Goal: Find specific page/section: Find specific page/section

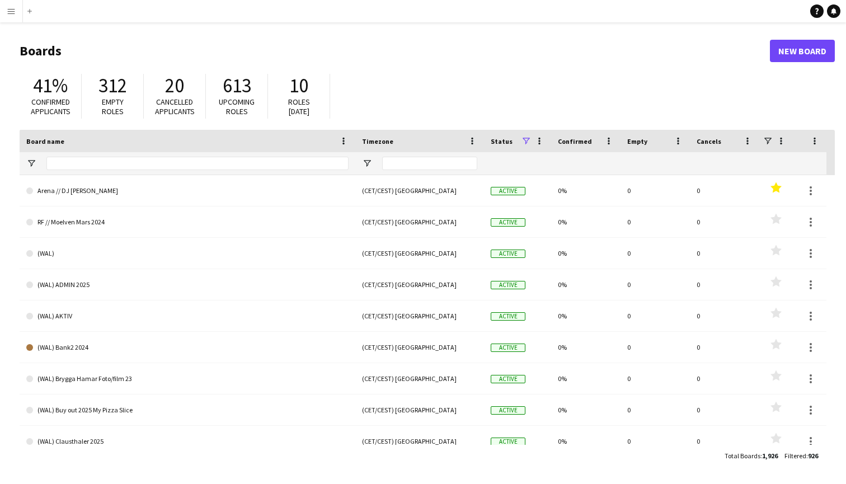
click at [15, 15] on app-icon "Menu" at bounding box center [11, 11] width 9 height 9
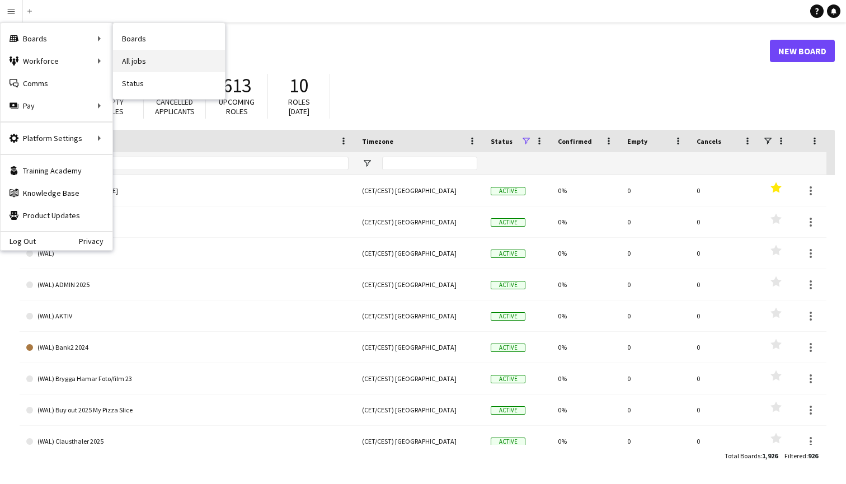
click at [144, 55] on link "All jobs" at bounding box center [169, 61] width 112 height 22
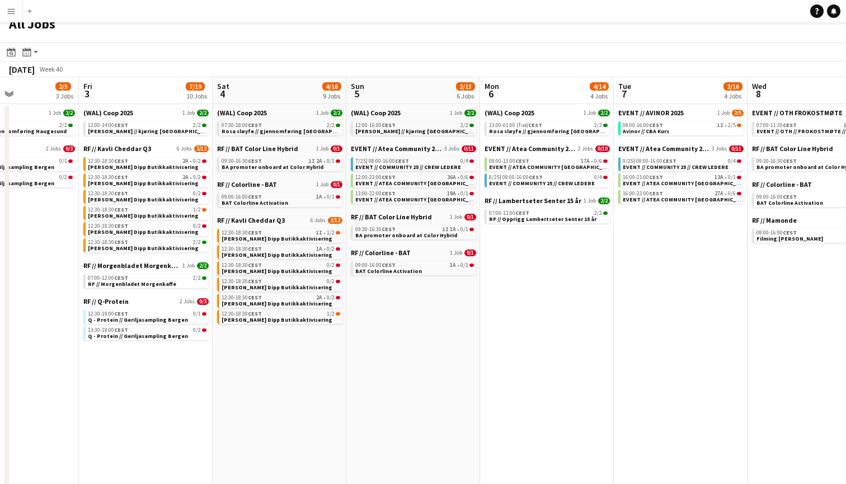
scroll to position [11, 0]
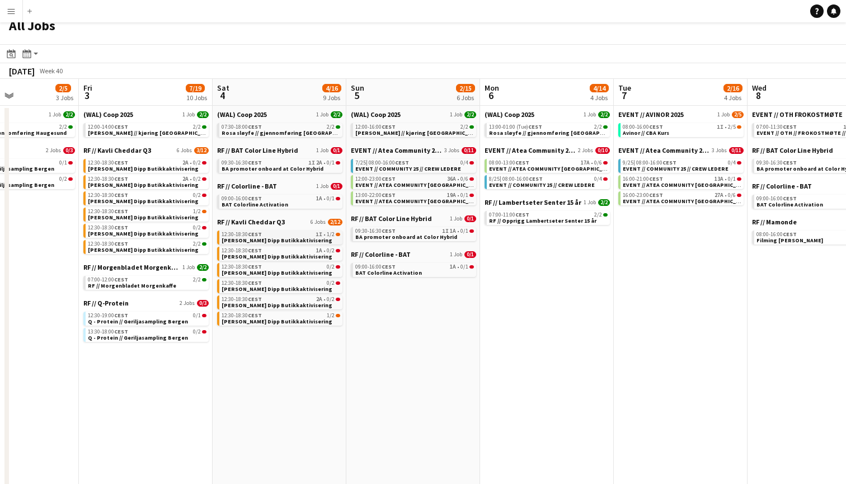
click at [279, 242] on span "[PERSON_NAME] Dipp Butikkaktivisering" at bounding box center [276, 240] width 111 height 7
click at [432, 164] on div "7/25 | 08:00-16:00 CEST 0/4" at bounding box center [414, 163] width 119 height 6
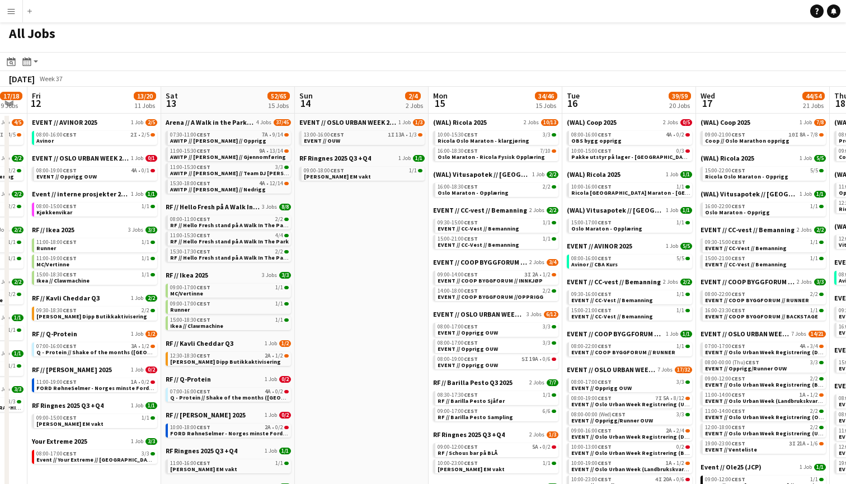
scroll to position [0, 373]
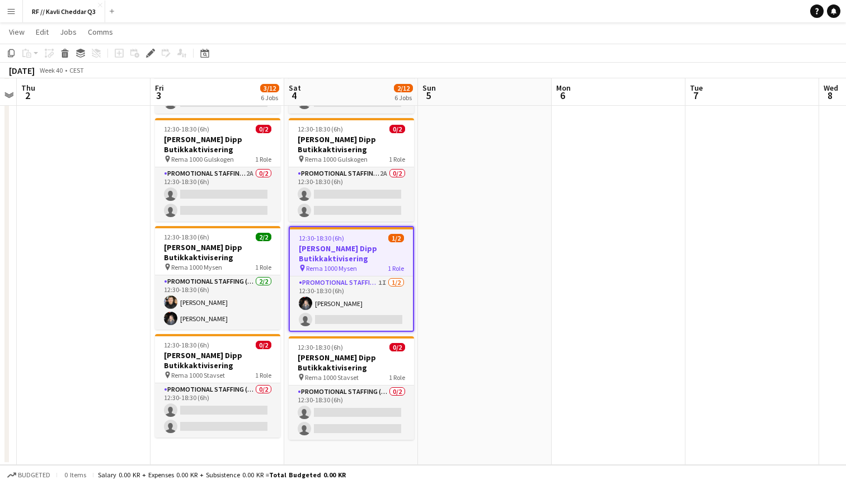
scroll to position [336, 0]
click at [531, 341] on app-date-cell at bounding box center [485, 127] width 134 height 675
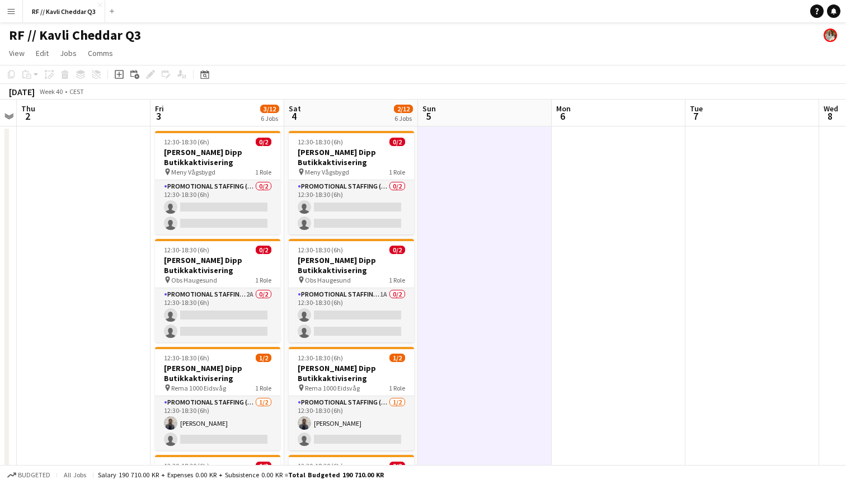
scroll to position [0, 0]
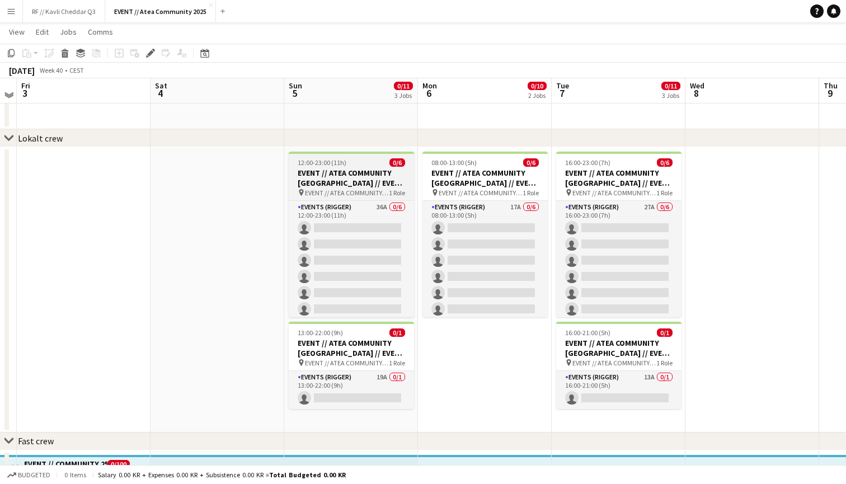
scroll to position [30, 0]
